Goal: Navigation & Orientation: Go to known website

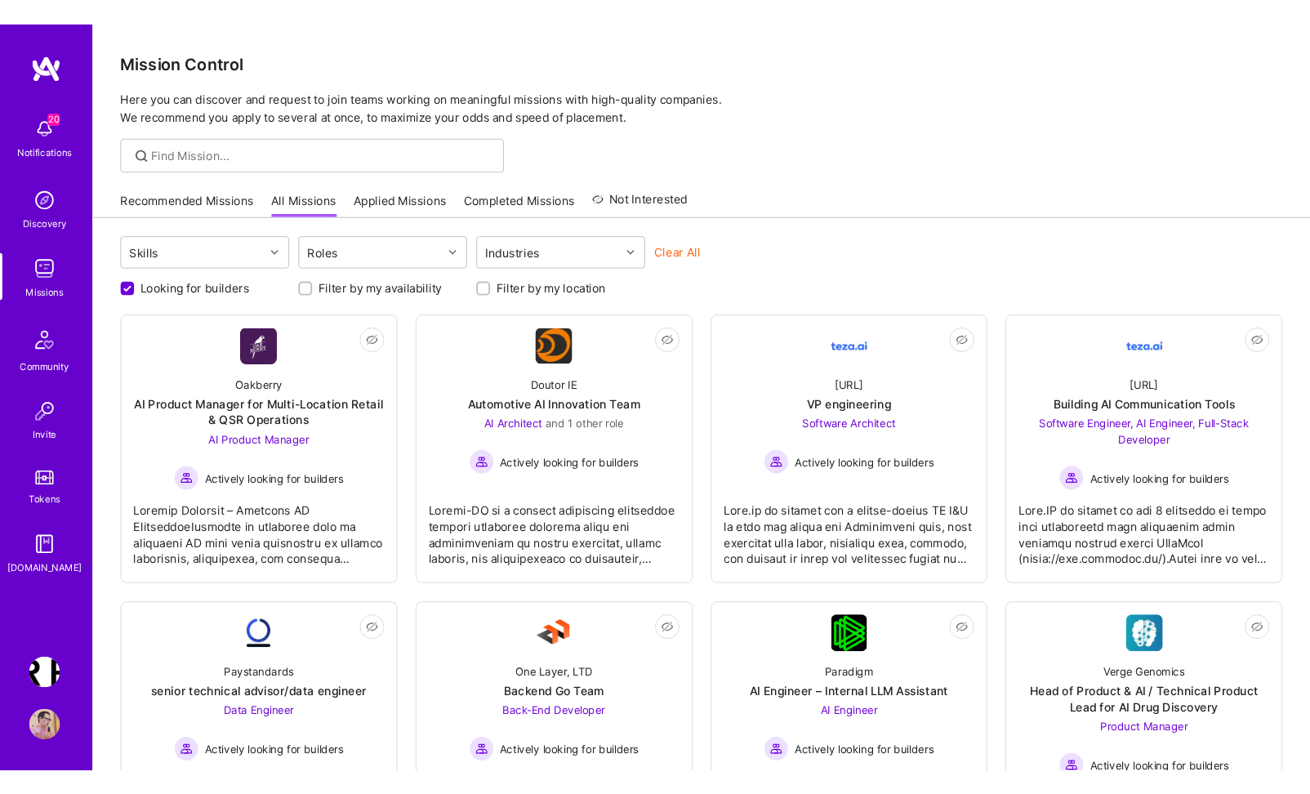
scroll to position [128, 0]
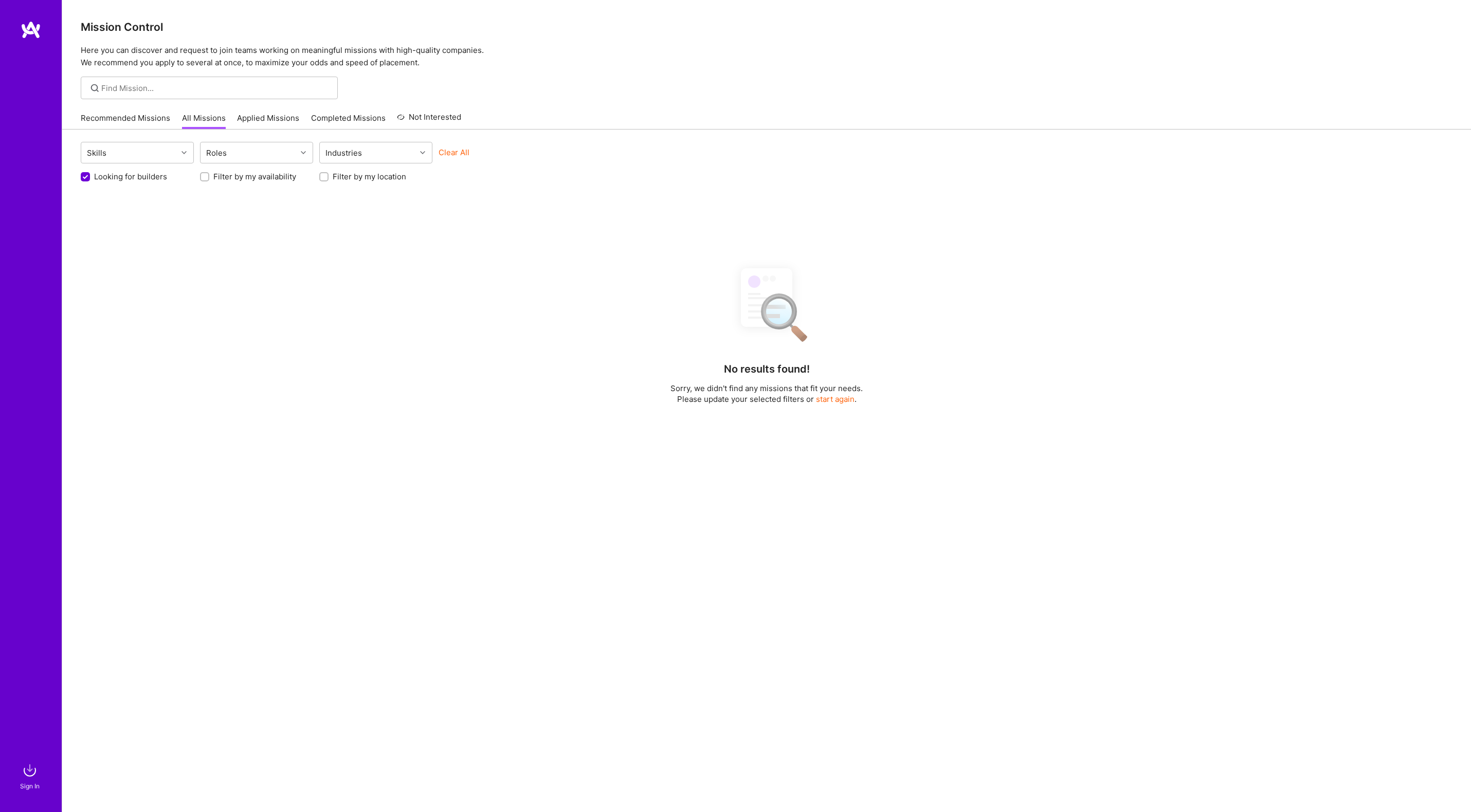
scroll to position [11, 0]
